Goal: Navigation & Orientation: Go to known website

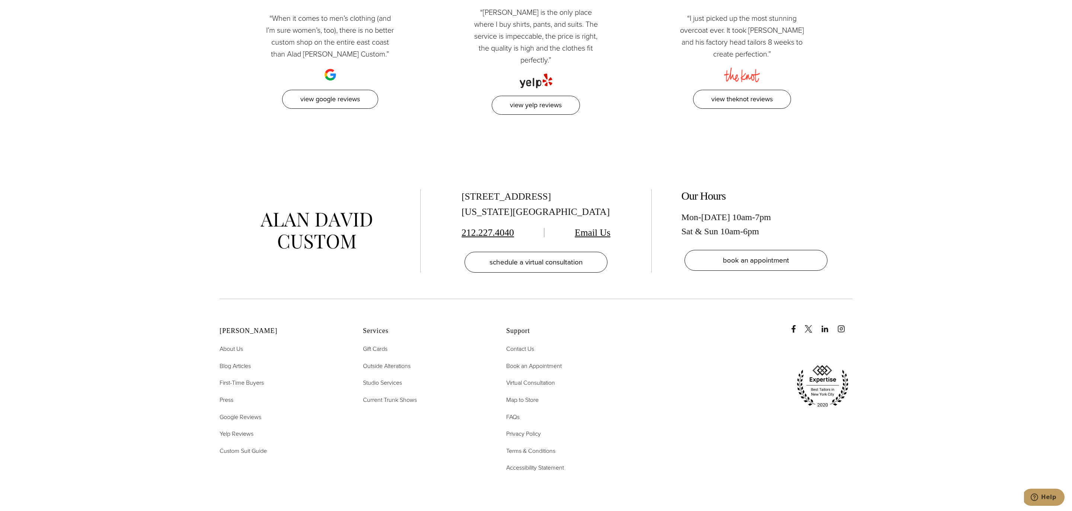
scroll to position [4086, 0]
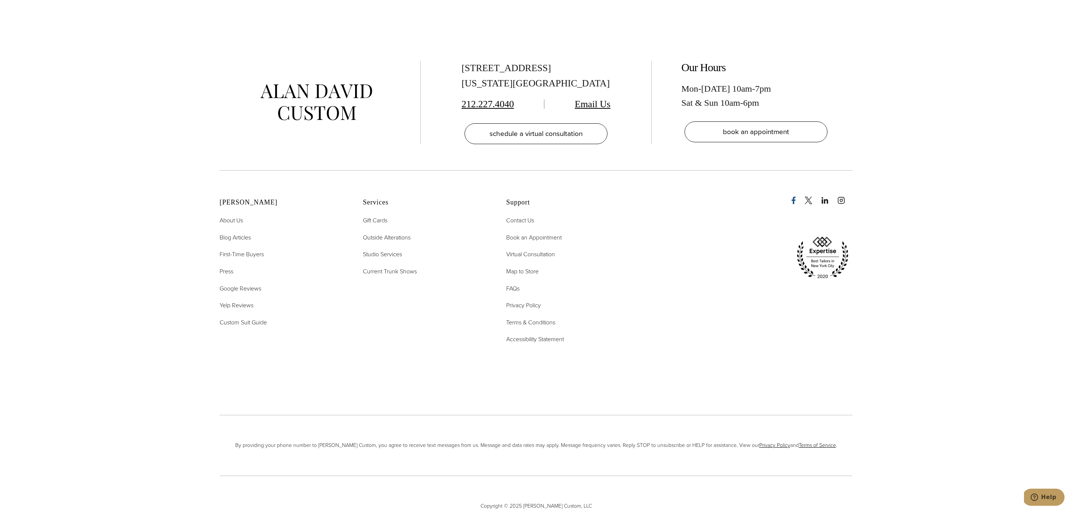
click at [794, 197] on icon "Facebook" at bounding box center [794, 200] width 4 height 7
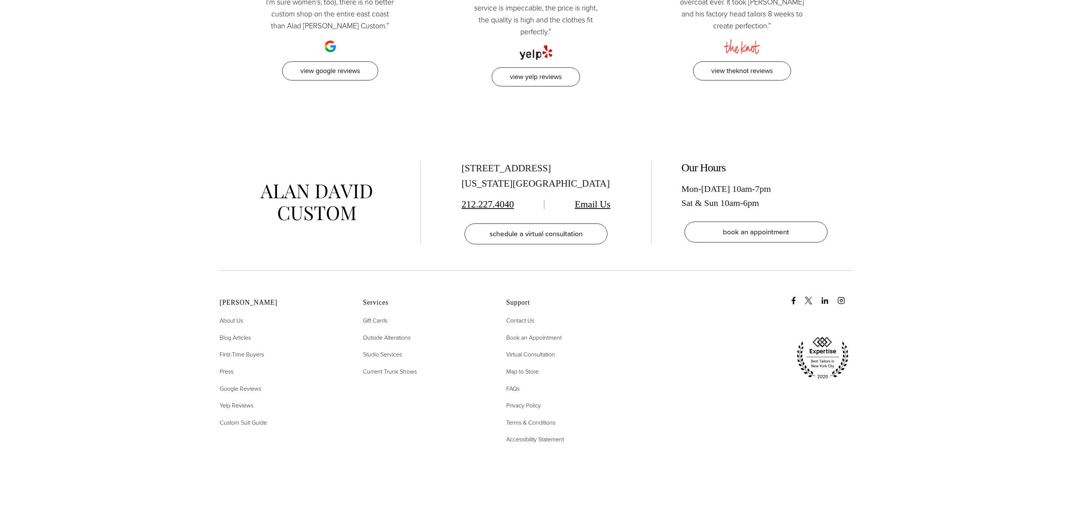
scroll to position [4086, 0]
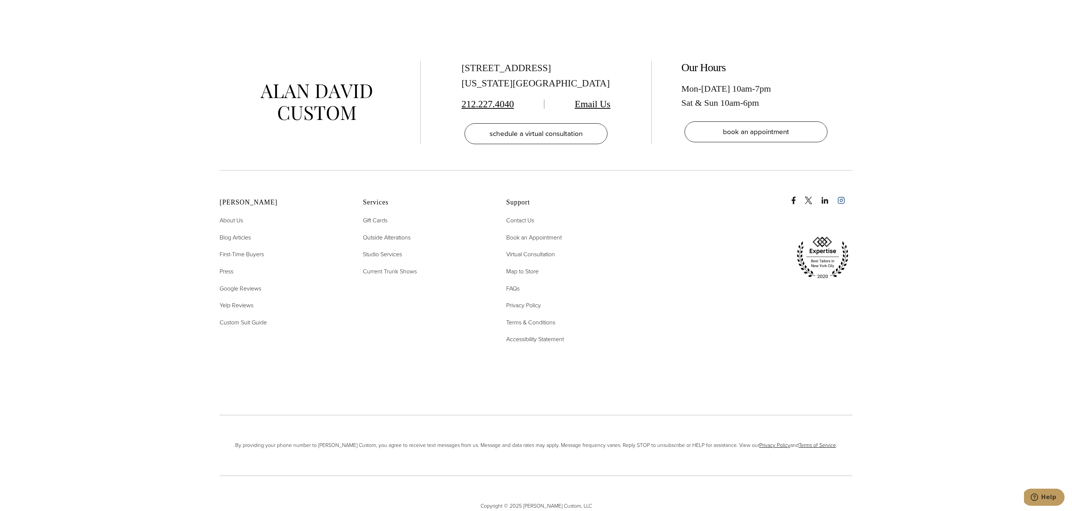
click at [844, 189] on link "instagram" at bounding box center [844, 196] width 15 height 15
click at [807, 197] on icon "x/twitter" at bounding box center [808, 200] width 7 height 7
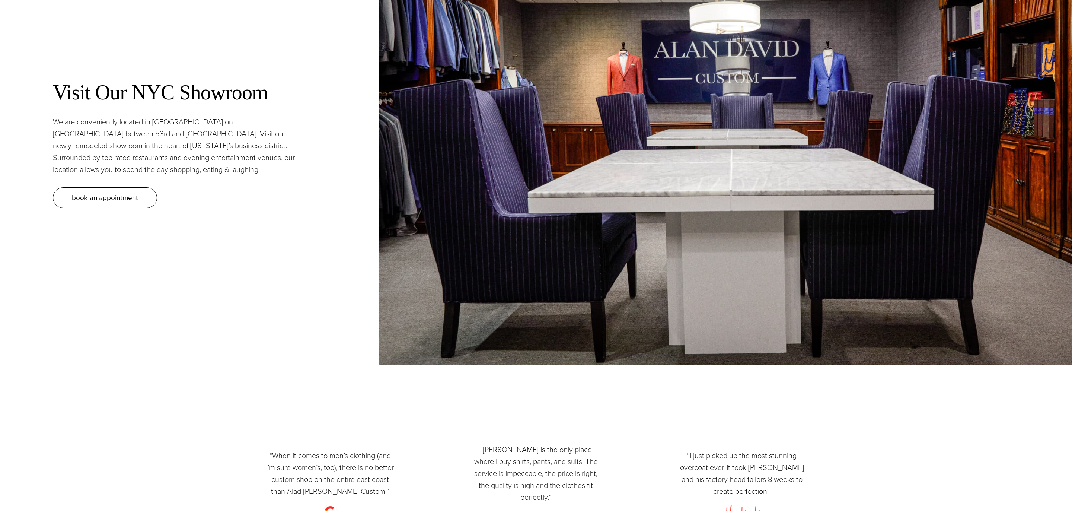
scroll to position [4086, 0]
